Goal: Navigation & Orientation: Find specific page/section

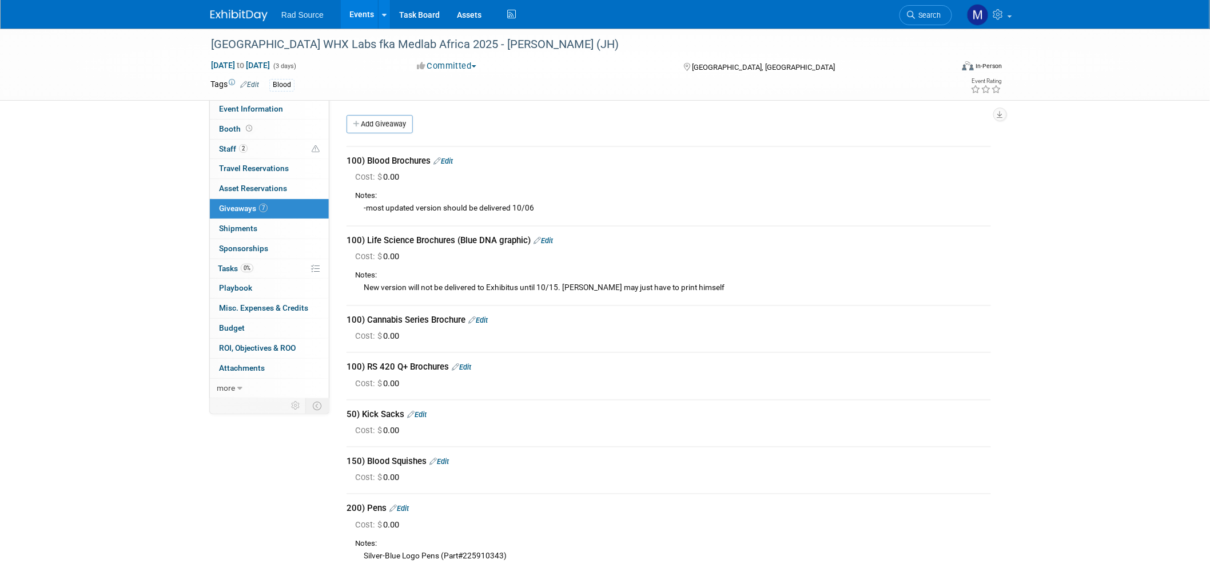
click at [225, 12] on img at bounding box center [238, 15] width 57 height 11
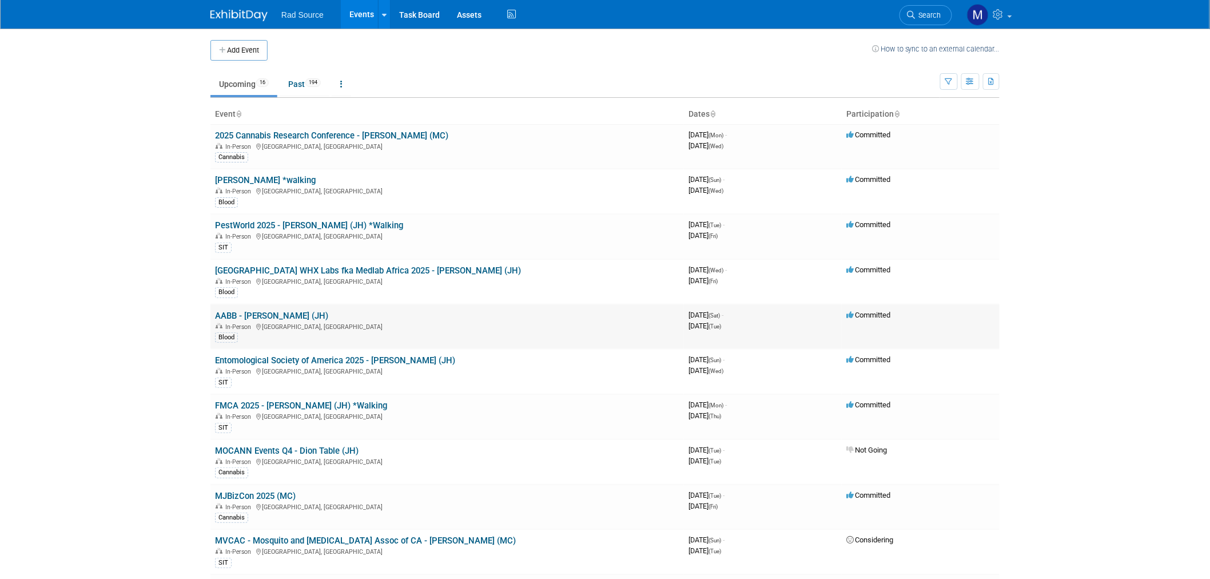
click at [266, 315] on link "AABB - [PERSON_NAME] (JH)" at bounding box center [271, 315] width 113 height 10
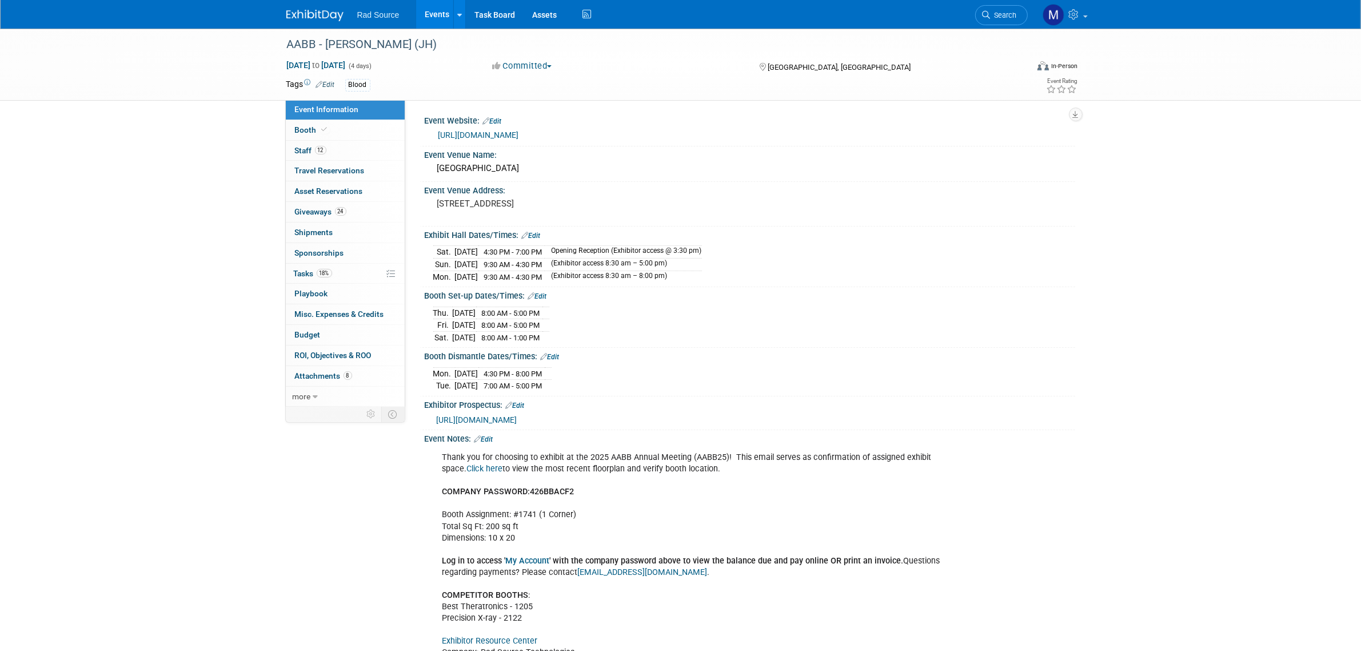
drag, startPoint x: 960, startPoint y: 3, endPoint x: 975, endPoint y: 597, distance: 594.7
click at [975, 578] on div "Thank you for choosing to exhibit at the 2025 AABB Annual Meeting (AABB25)! Thi…" at bounding box center [750, 600] width 651 height 314
drag, startPoint x: 302, startPoint y: 11, endPoint x: 388, endPoint y: 45, distance: 91.9
click at [302, 11] on img at bounding box center [314, 15] width 57 height 11
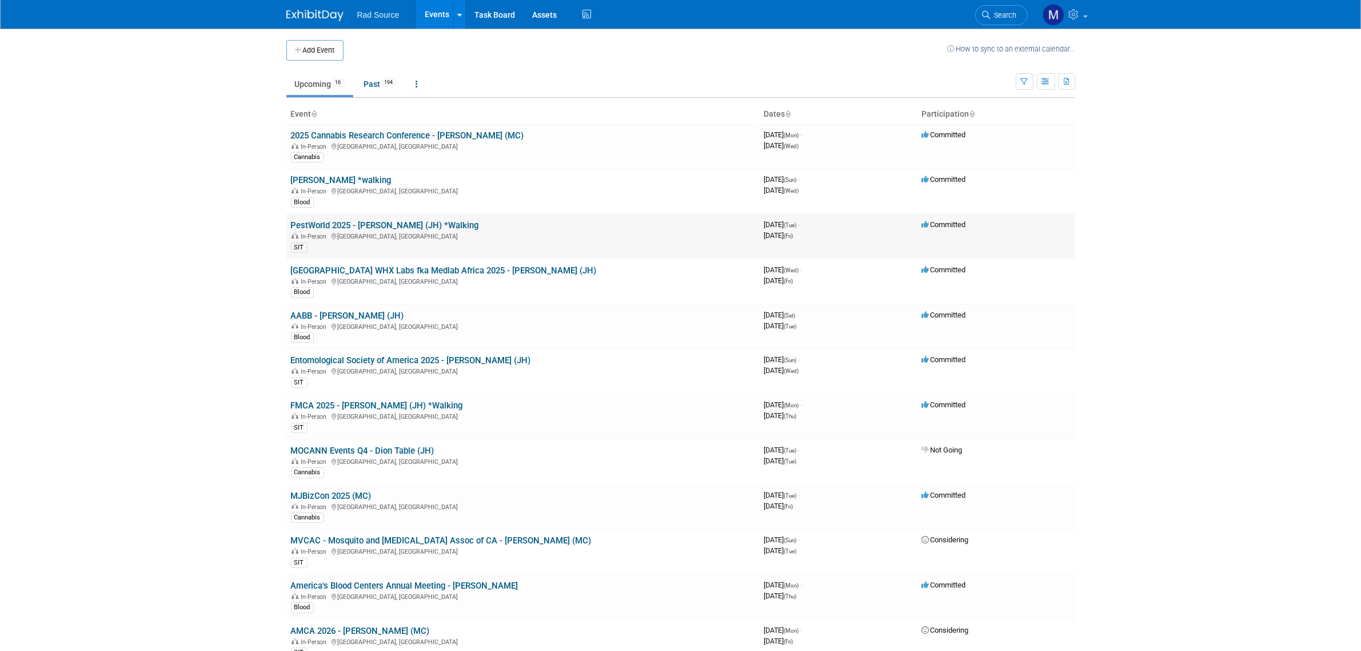
click at [375, 224] on link "PestWorld 2025 - [PERSON_NAME] (JH) *Walking" at bounding box center [385, 225] width 188 height 10
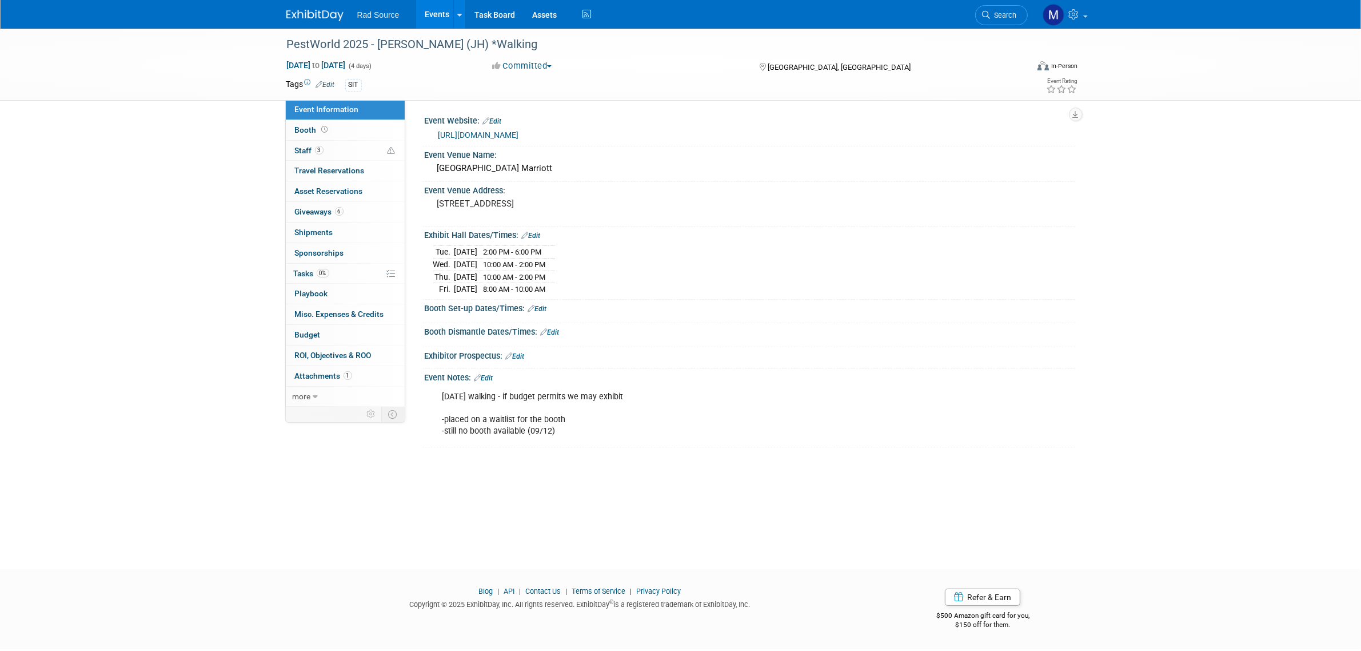
click at [519, 135] on link "https://www.npmapestworld.org/attend/industry-events-calendar/pestworld-2025/ex…" at bounding box center [478, 134] width 81 height 9
click at [519, 134] on link "https://www.npmapestworld.org/attend/industry-events-calendar/pestworld-2025/ex…" at bounding box center [478, 134] width 81 height 9
click at [306, 7] on link at bounding box center [321, 9] width 71 height 9
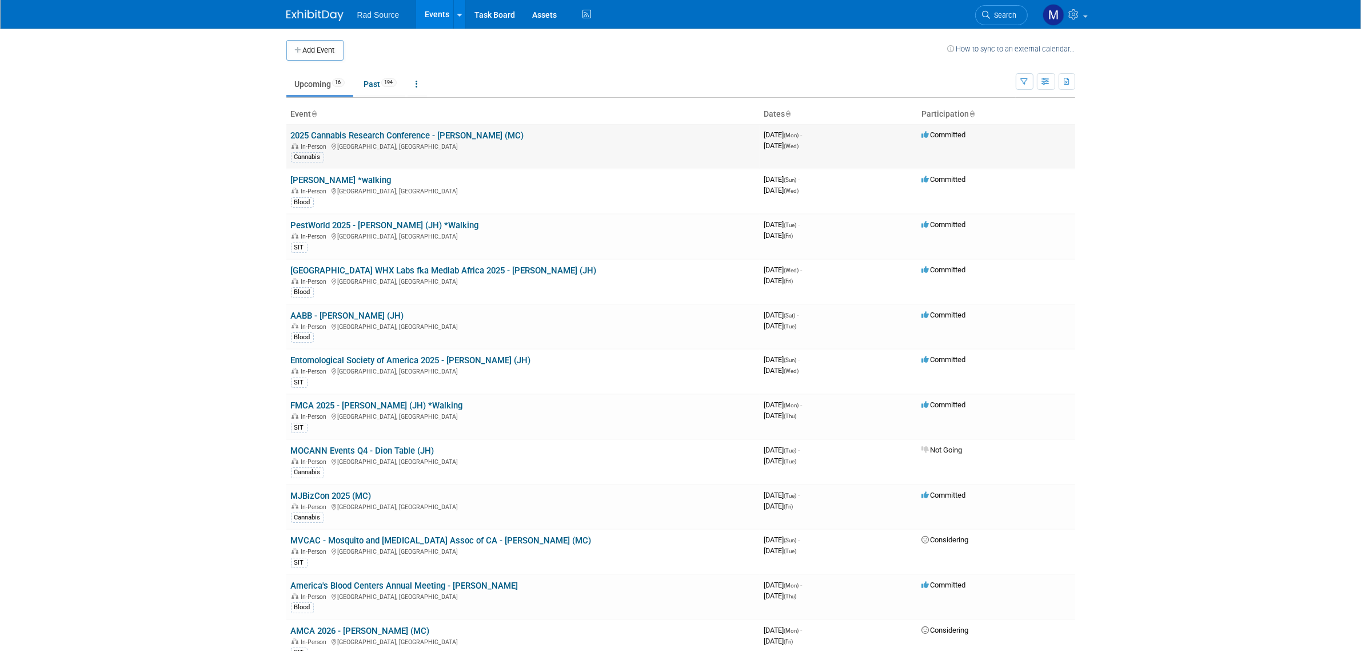
click at [394, 136] on link "2025 Cannabis Research Conference - [PERSON_NAME] (MC)" at bounding box center [407, 135] width 233 height 10
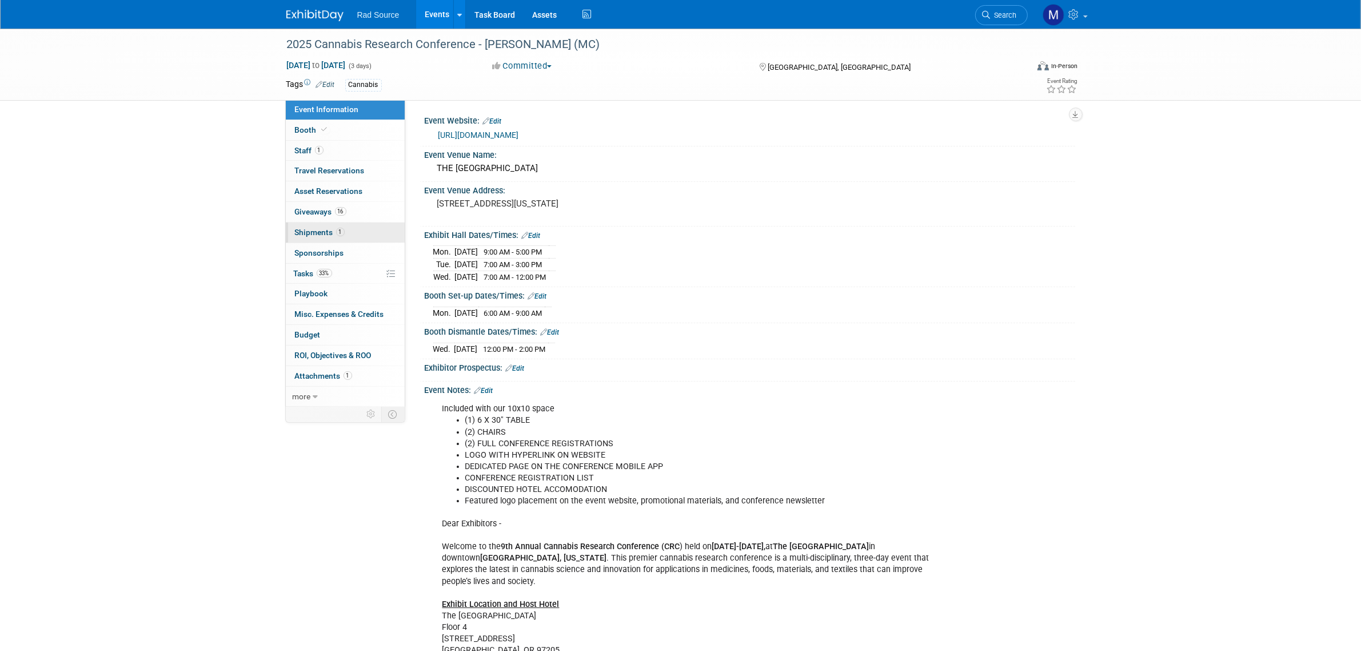
click at [365, 236] on link "1 Shipments 1" at bounding box center [345, 232] width 119 height 20
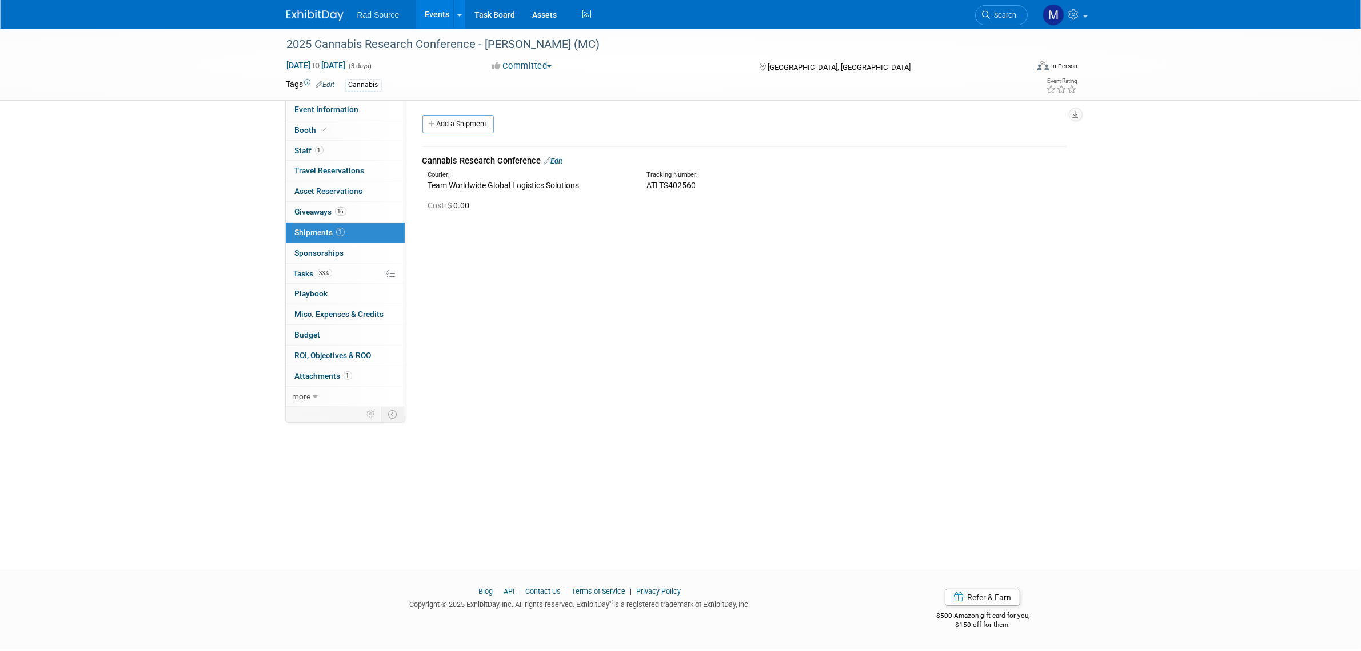
click at [321, 19] on img at bounding box center [314, 15] width 57 height 11
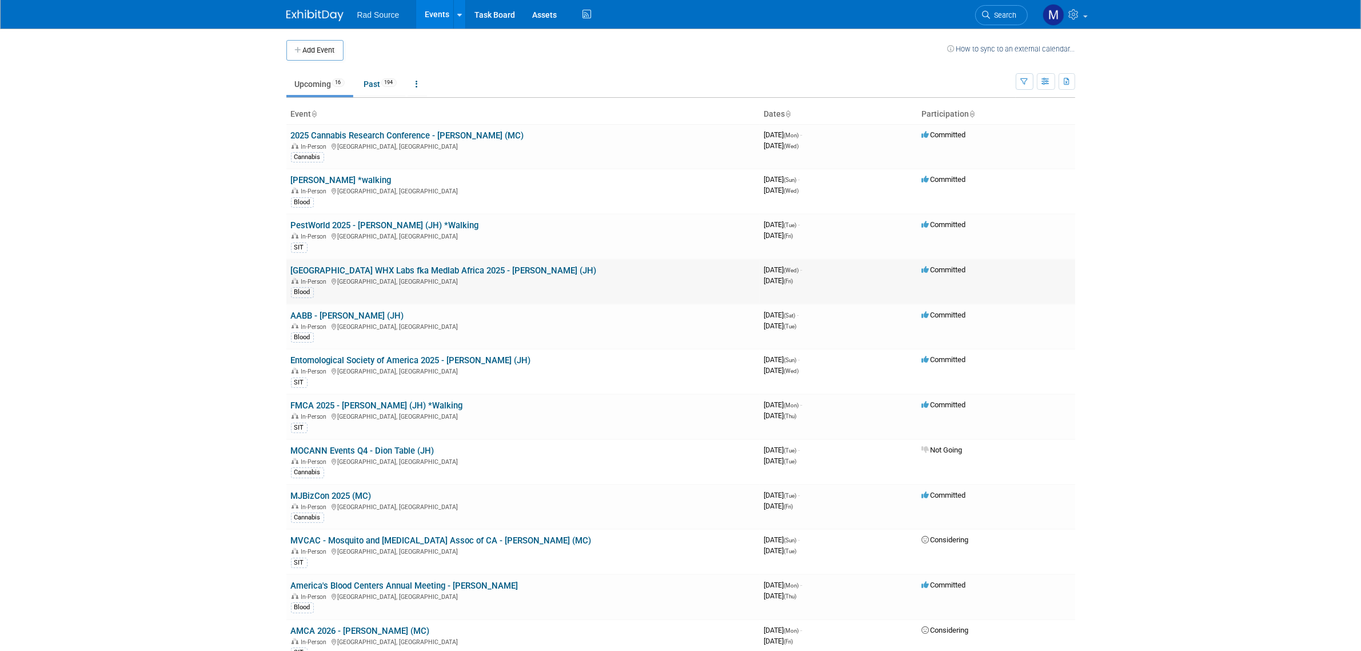
click at [396, 268] on link "[GEOGRAPHIC_DATA] WHX Labs fka Medlab Africa 2025 - [PERSON_NAME] (JH)" at bounding box center [444, 270] width 306 height 10
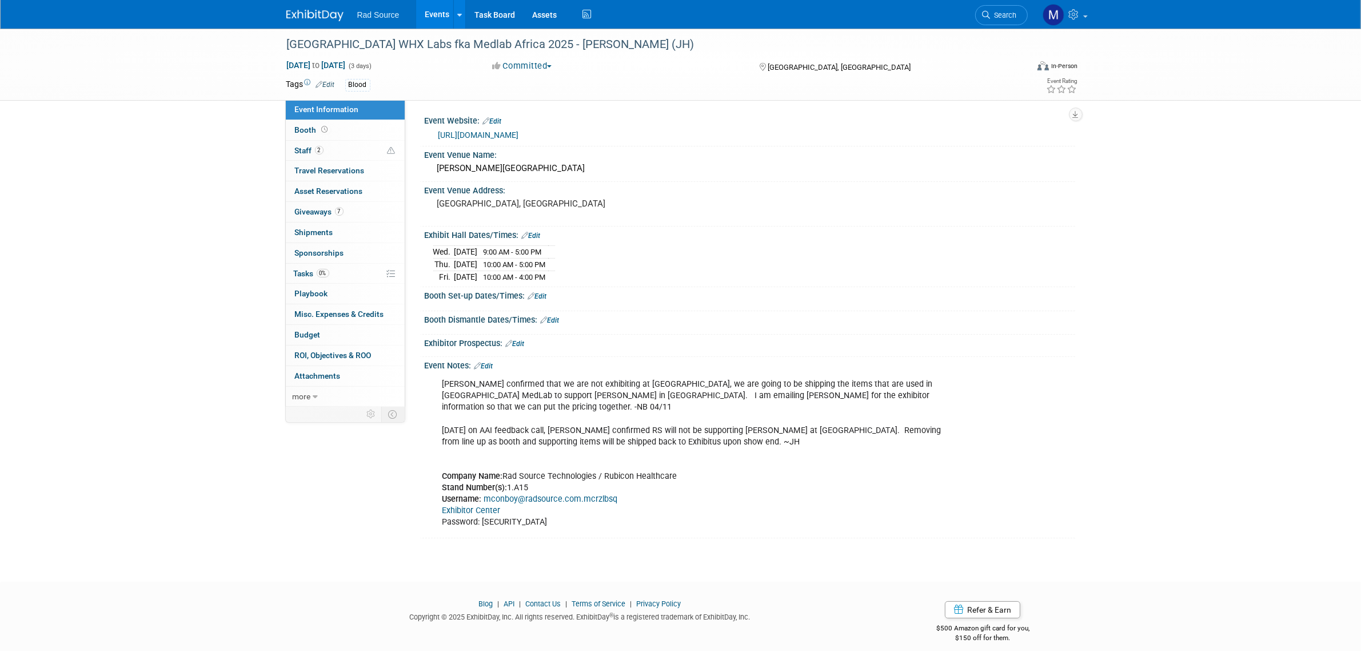
click at [478, 505] on link "Exhibitor Center" at bounding box center [471, 510] width 58 height 10
